Goal: Task Accomplishment & Management: Use online tool/utility

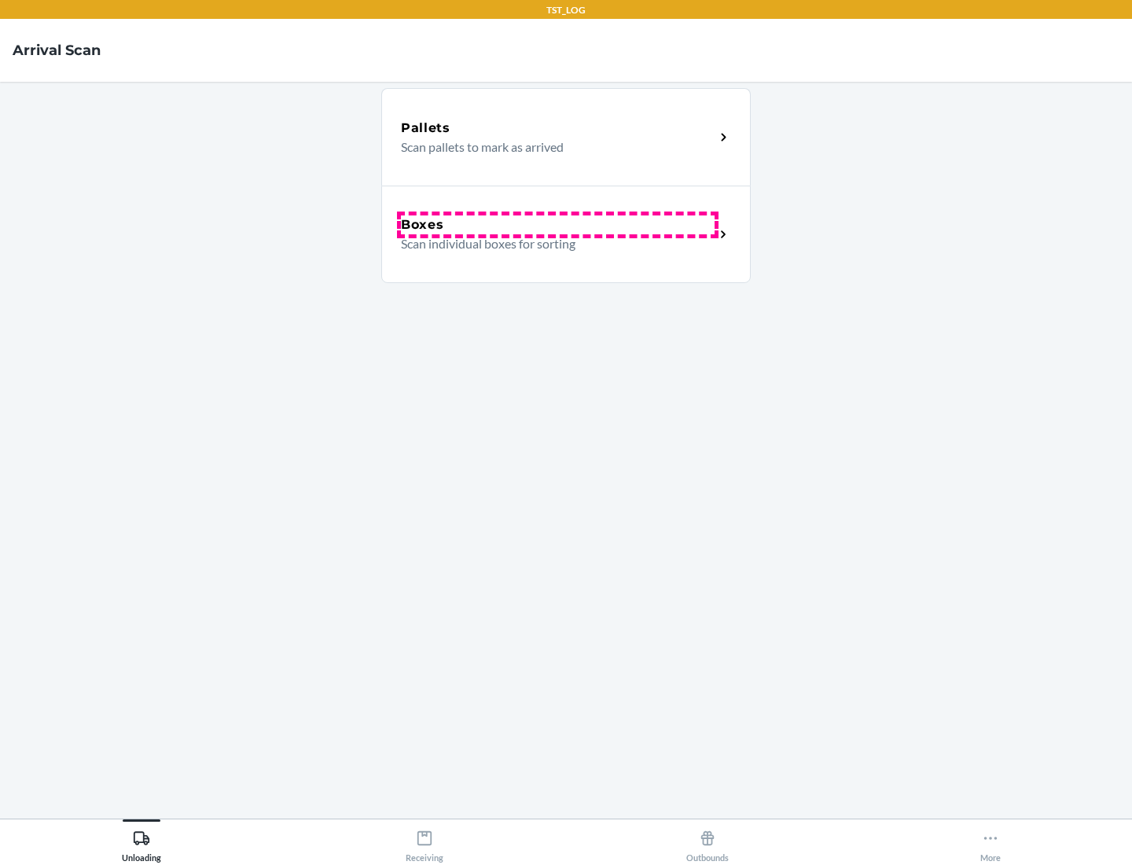
click at [558, 225] on div "Boxes" at bounding box center [558, 224] width 314 height 19
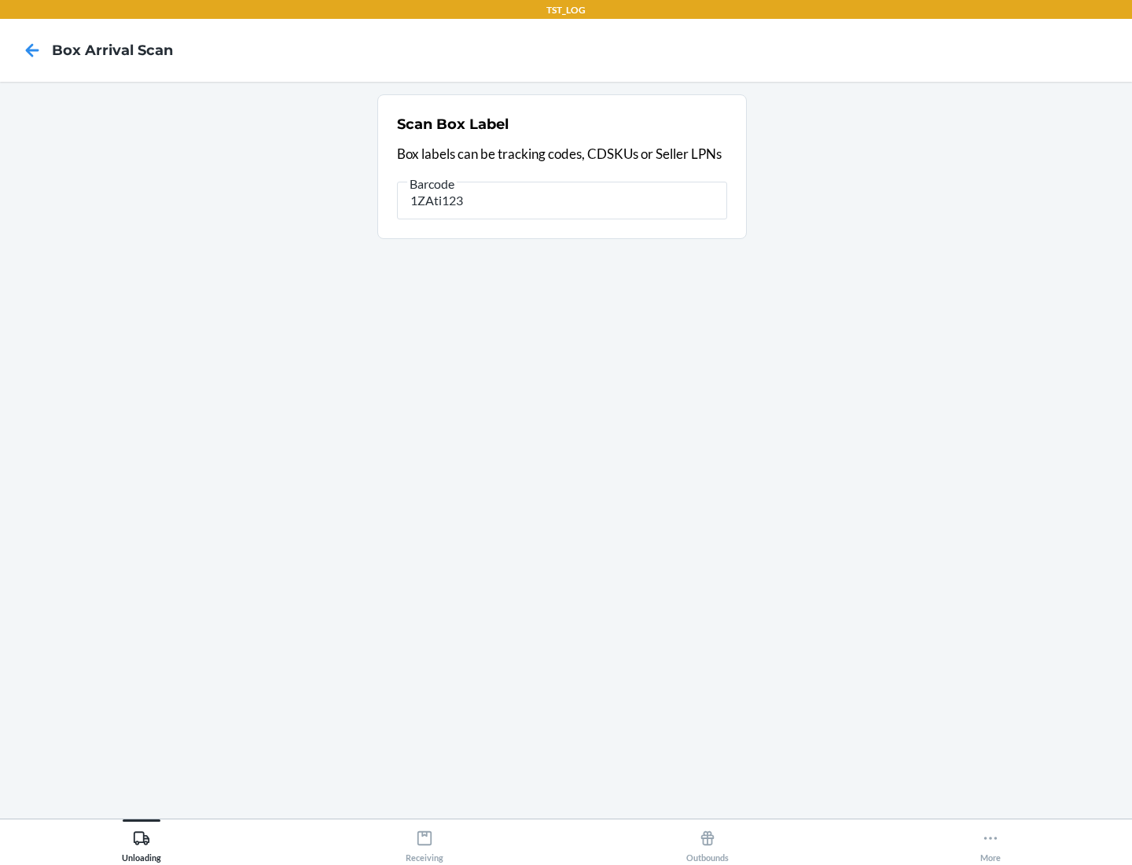
type input "1ZAti123"
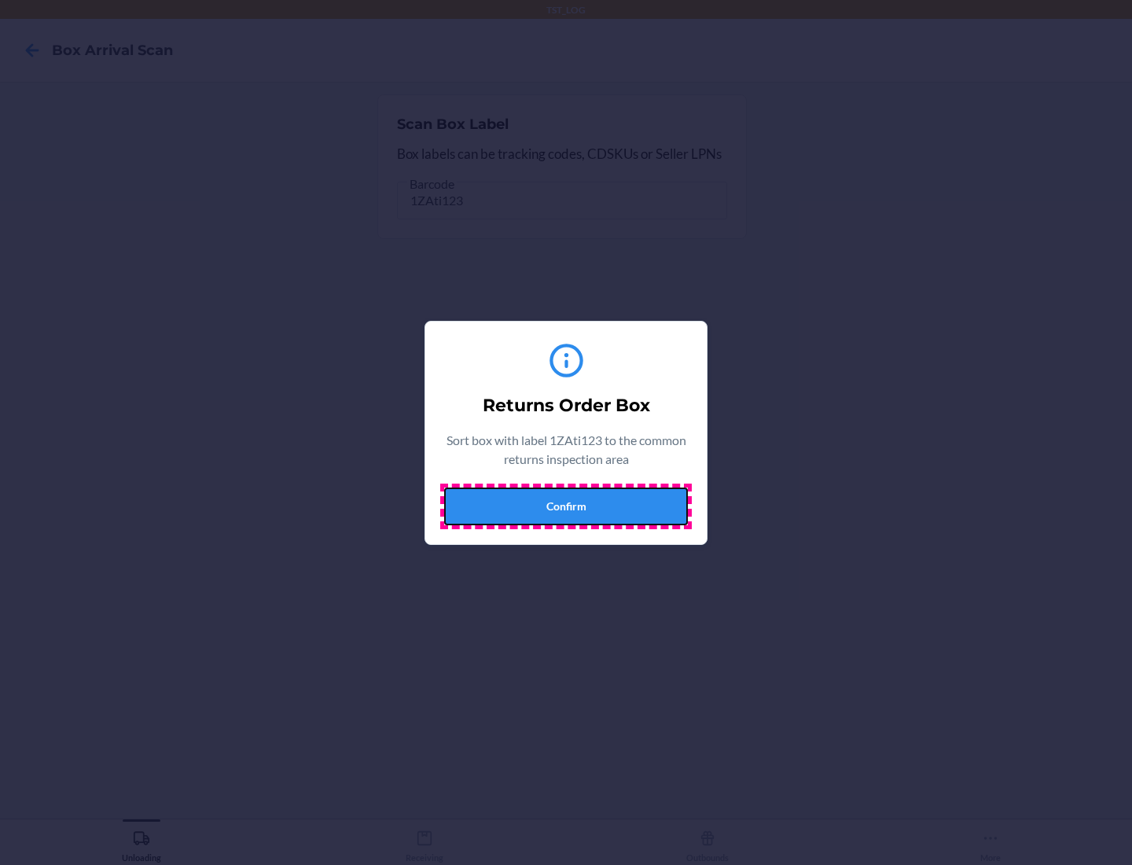
click at [566, 506] on button "Confirm" at bounding box center [566, 507] width 244 height 38
